Goal: Check status: Check status

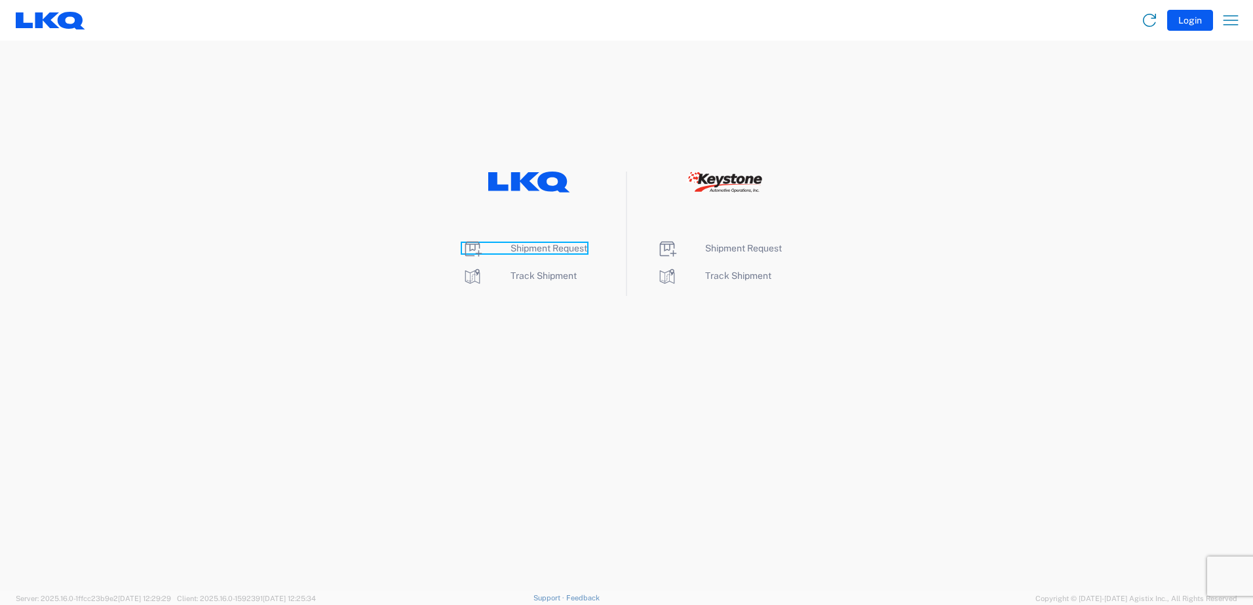
click at [516, 248] on span "Shipment Request" at bounding box center [548, 248] width 77 height 10
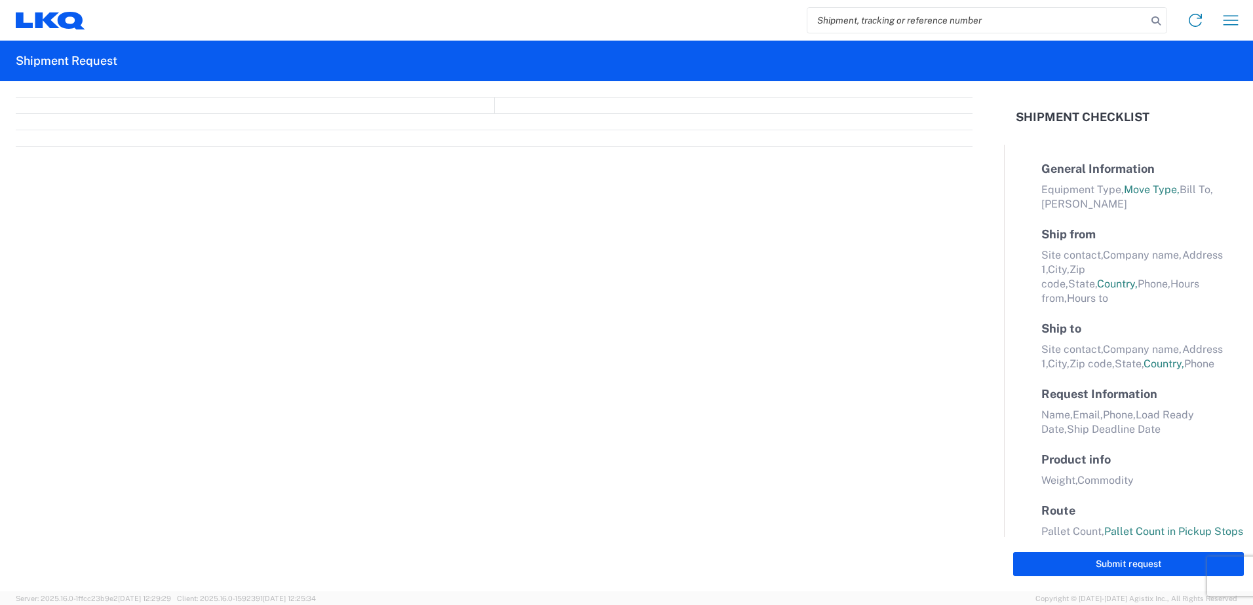
select select "FULL"
select select "LBS"
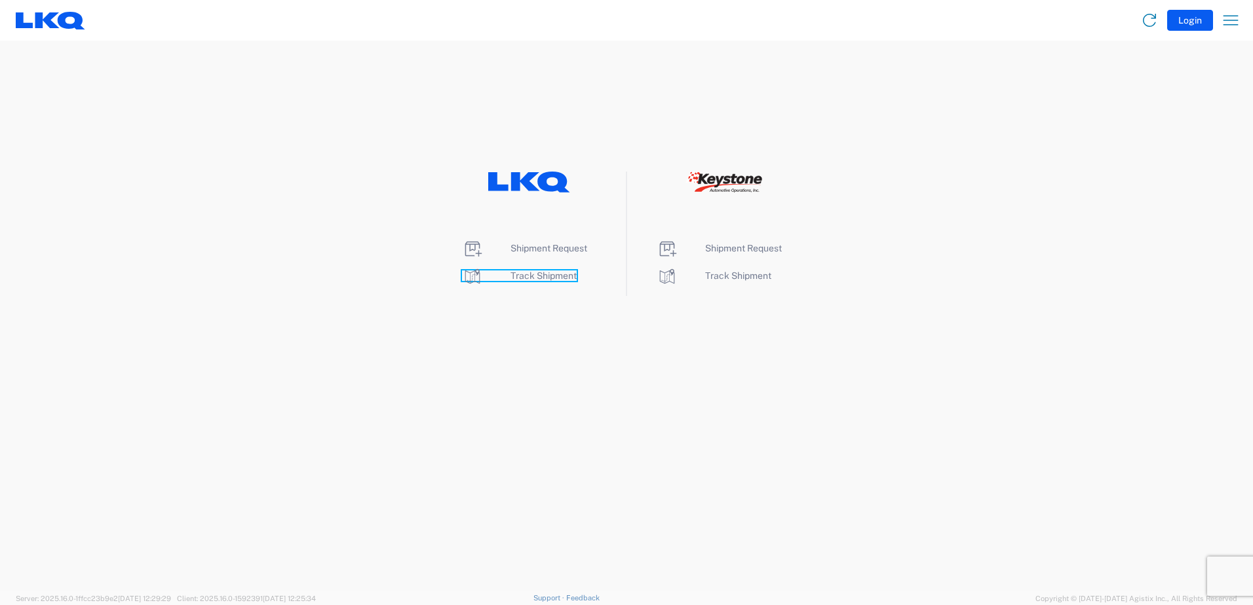
click at [527, 274] on span "Track Shipment" at bounding box center [543, 276] width 66 height 10
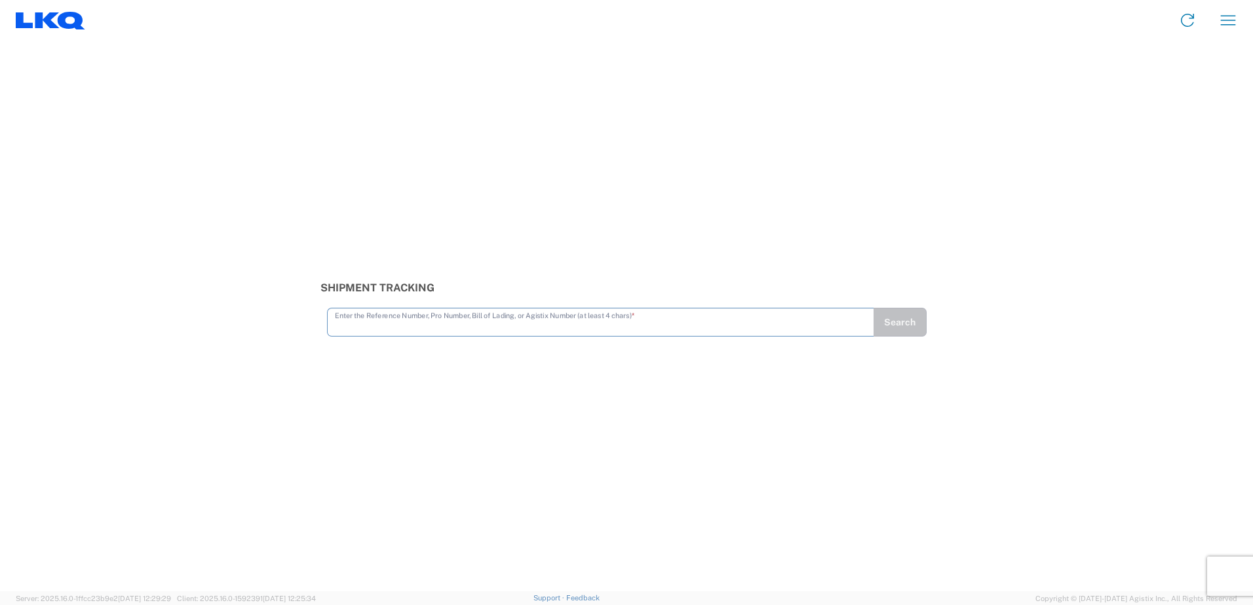
click at [358, 326] on input "text" at bounding box center [600, 321] width 531 height 23
type input "56456376"
click at [913, 316] on button "Search" at bounding box center [900, 322] width 54 height 29
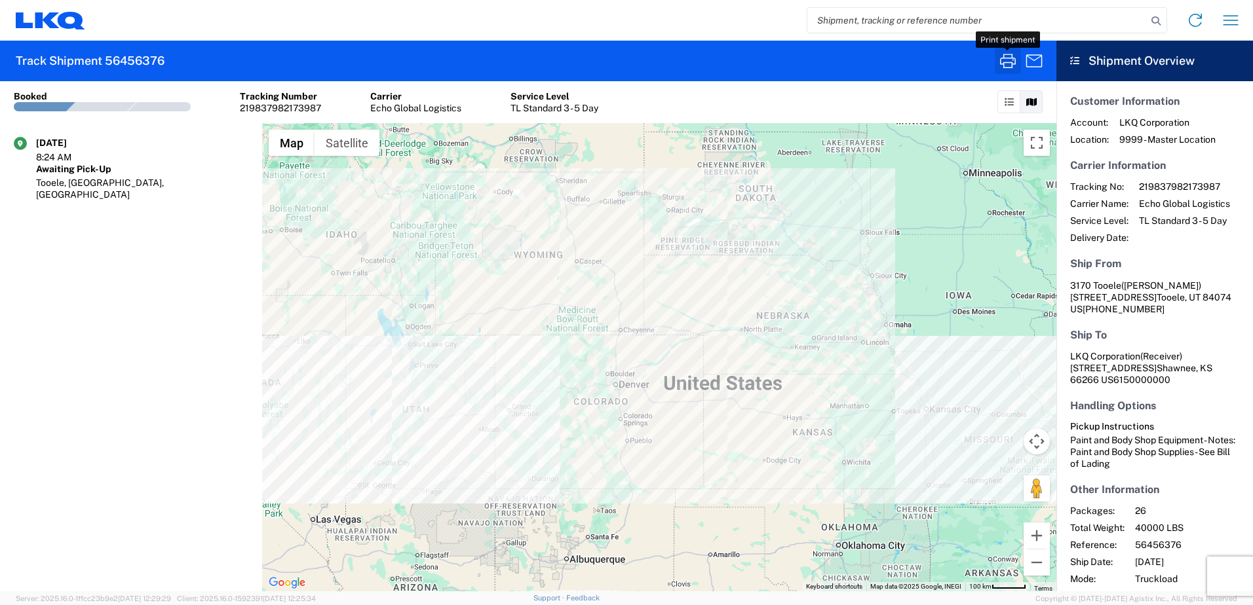
click at [1009, 63] on icon "button" at bounding box center [1008, 61] width 16 height 14
